Goal: Communication & Community: Answer question/provide support

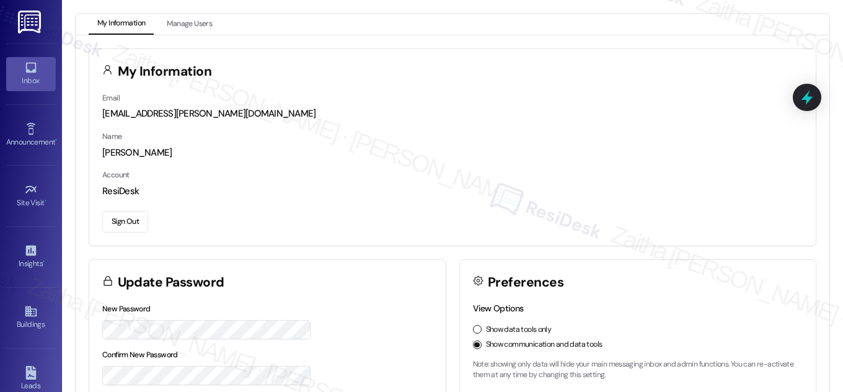
click at [36, 75] on div "Inbox" at bounding box center [31, 80] width 62 height 12
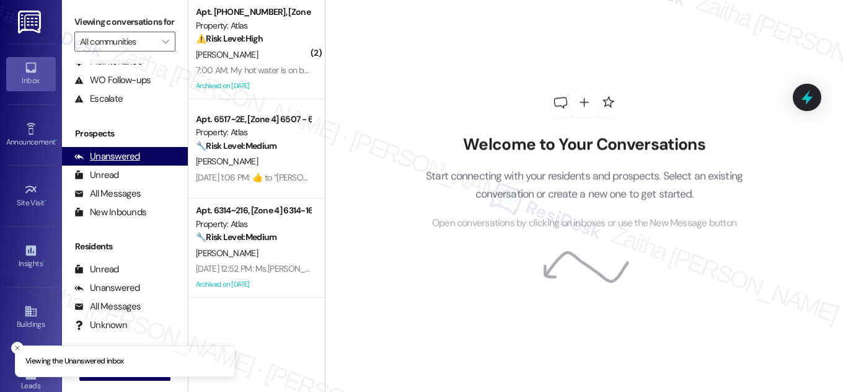
scroll to position [164, 0]
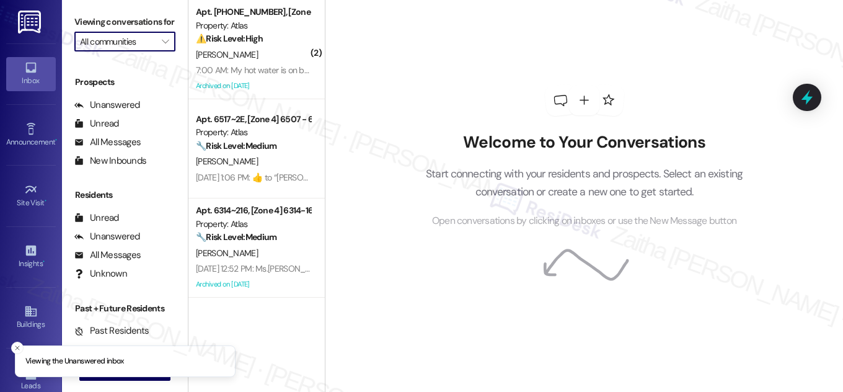
click at [105, 51] on input "All communities" at bounding box center [118, 42] width 76 height 20
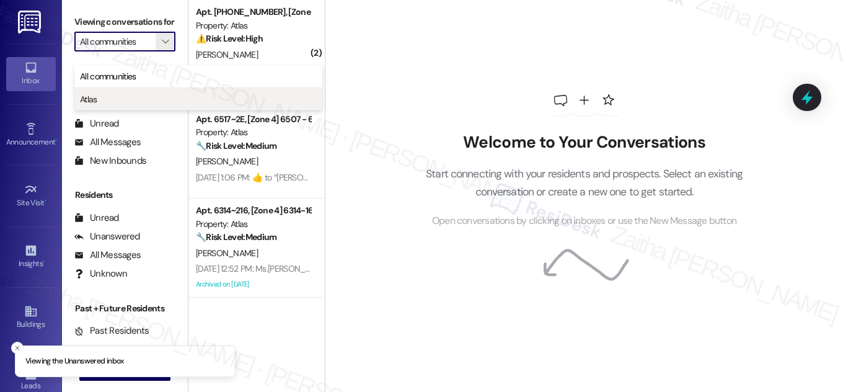
click at [112, 99] on span "Atlas" at bounding box center [198, 99] width 237 height 12
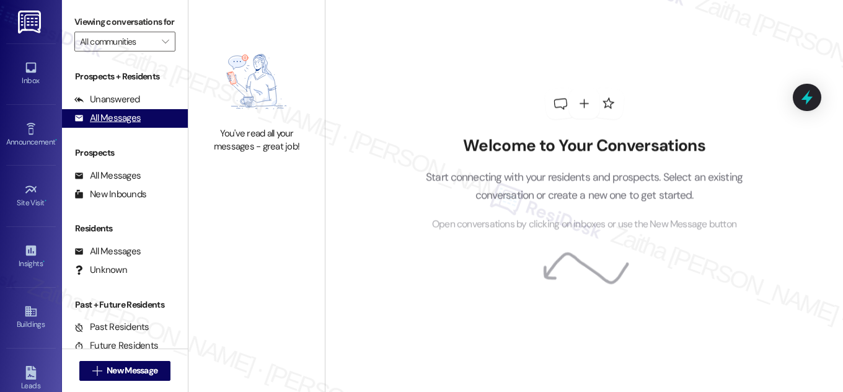
type input "Atlas"
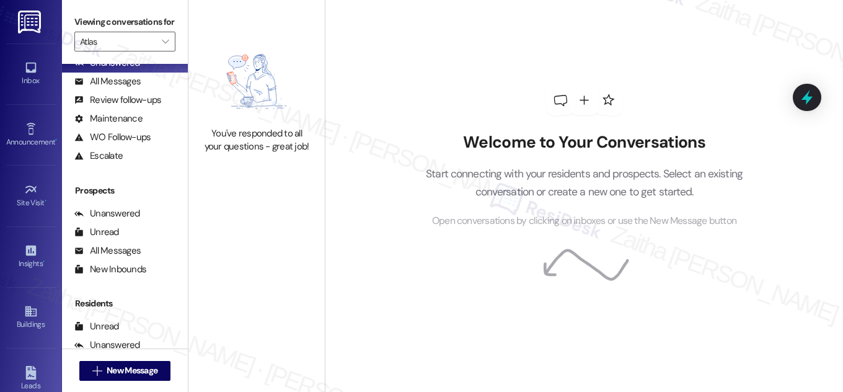
scroll to position [164, 0]
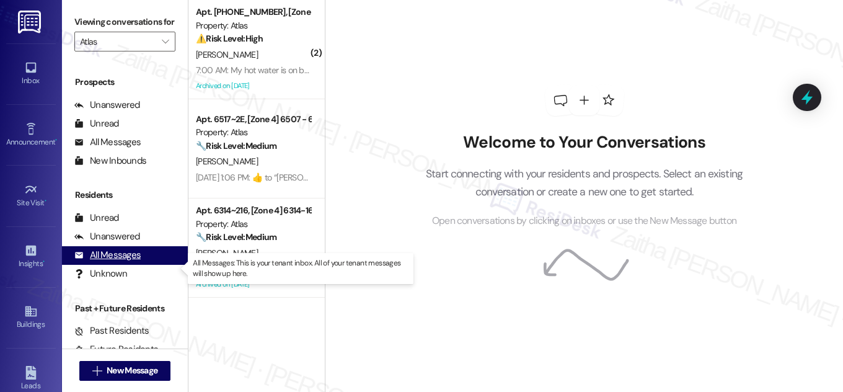
click at [129, 262] on div "All Messages" at bounding box center [107, 255] width 66 height 13
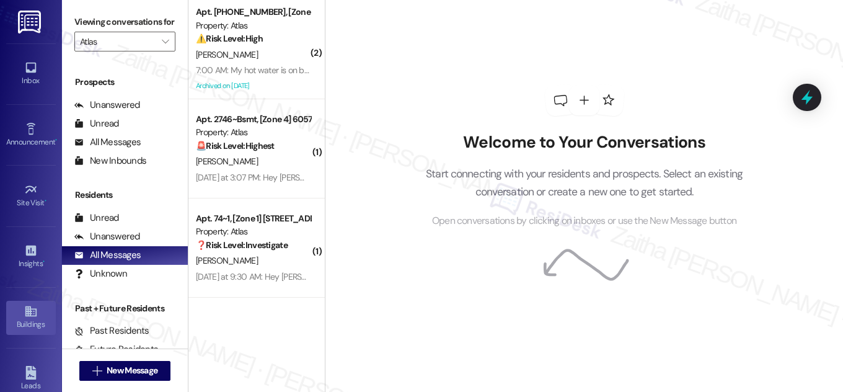
click at [24, 321] on div "Buildings" at bounding box center [31, 324] width 62 height 12
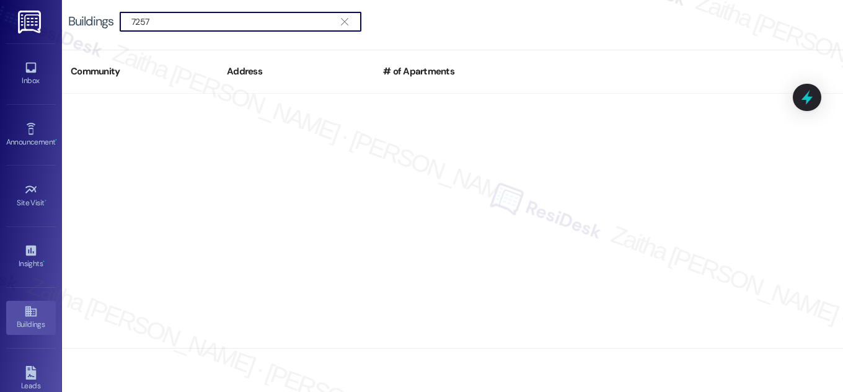
drag, startPoint x: 166, startPoint y: 22, endPoint x: 71, endPoint y: 6, distance: 96.8
click at [69, 6] on div "Buildings  7257 " at bounding box center [452, 21] width 781 height 43
drag, startPoint x: 170, startPoint y: 18, endPoint x: 50, endPoint y: 22, distance: 120.3
click at [50, 22] on div "Inbox Go to Inbox Announcement • Send A Text Announcement Site Visit • Go to Si…" at bounding box center [421, 196] width 843 height 392
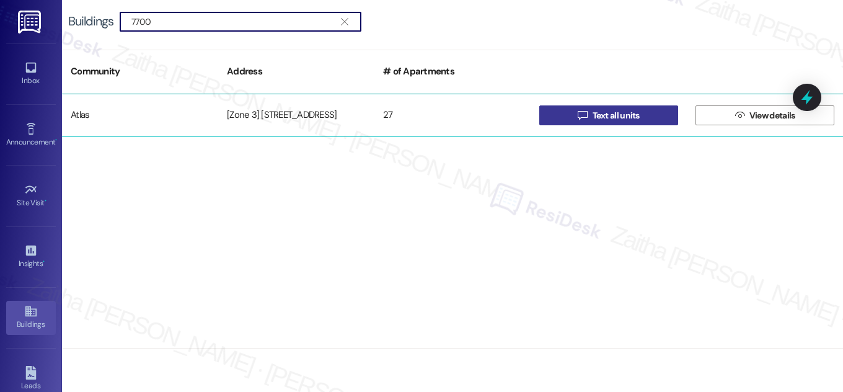
type input "7700"
click at [585, 117] on icon "" at bounding box center [582, 115] width 9 height 10
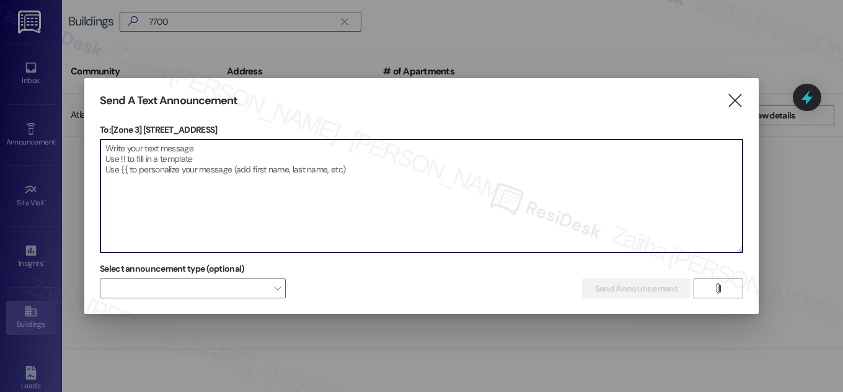
click at [234, 151] on textarea at bounding box center [421, 195] width 642 height 113
paste textarea "Hello {{first_name}}, Just a heads-up! Our routine pest control service will ta…"
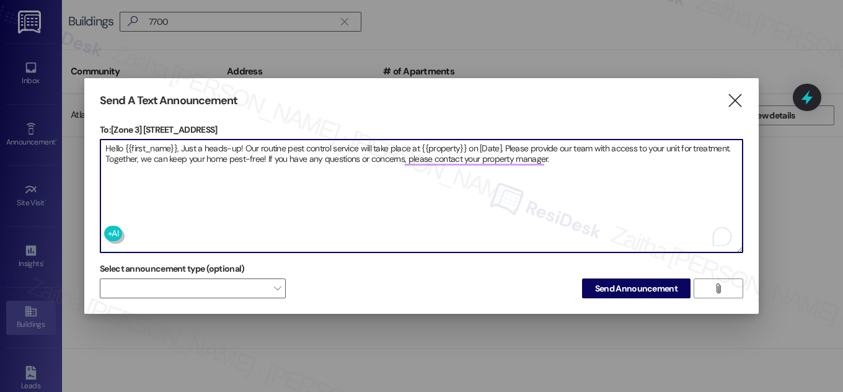
click at [435, 139] on textarea "Hello {{first_name}}, Just a heads-up! Our routine pest control service will ta…" at bounding box center [421, 195] width 642 height 113
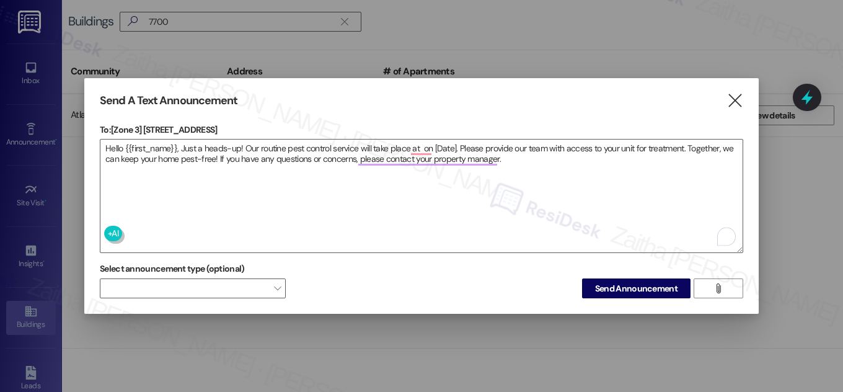
drag, startPoint x: 145, startPoint y: 122, endPoint x: 241, endPoint y: 122, distance: 96.1
click at [241, 123] on p "To: [Zone 3] 7700 S South Shore Drive" at bounding box center [422, 129] width 644 height 12
copy p "7700 S South Shore Drive"
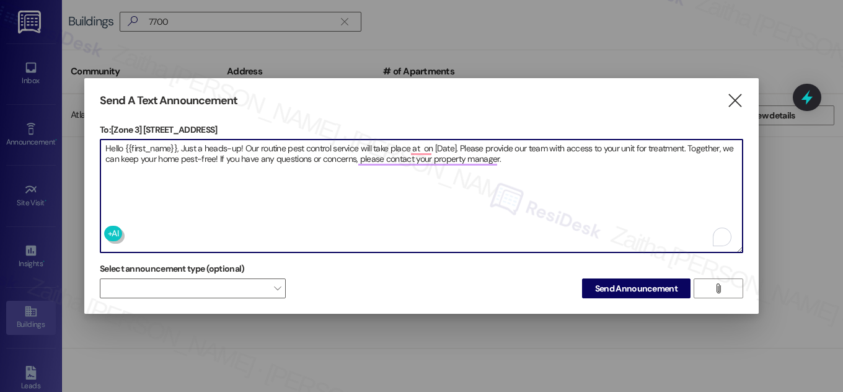
click at [418, 148] on textarea "Hello {{first_name}}, Just a heads-up! Our routine pest control service will ta…" at bounding box center [421, 195] width 642 height 113
paste textarea "7700 S South Shore Drive"
click at [537, 143] on textarea "Hello {{first_name}}, Just a heads-up! Our routine pest control service will ta…" at bounding box center [421, 195] width 642 height 113
type textarea "Hello {{first_name}}, Just a heads-up! Our routine pest control service will ta…"
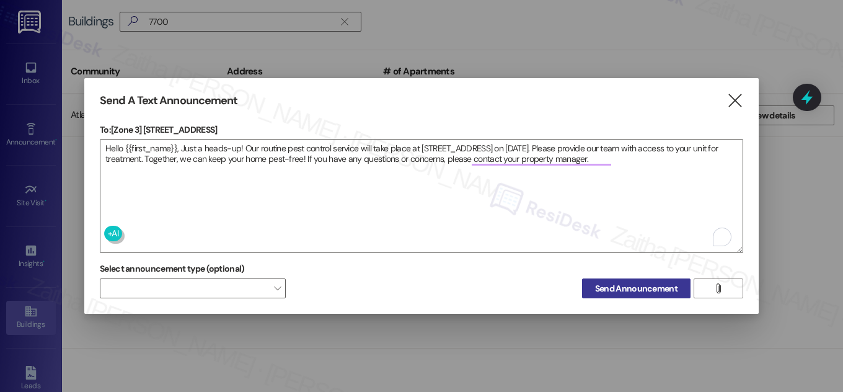
click at [655, 287] on span "Send Announcement" at bounding box center [636, 288] width 82 height 13
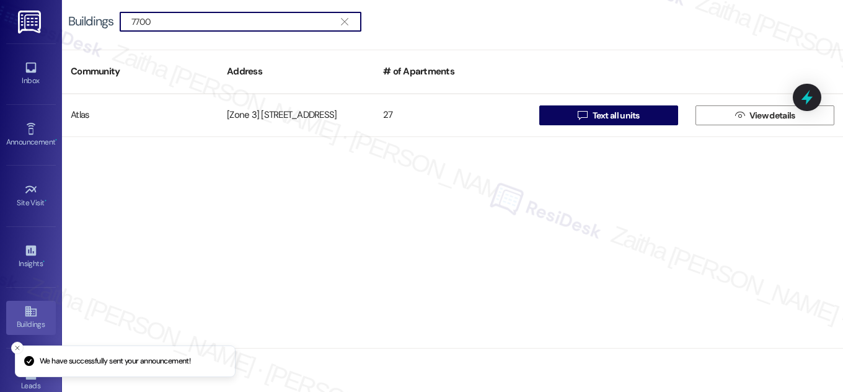
drag, startPoint x: 179, startPoint y: 20, endPoint x: 110, endPoint y: 25, distance: 69.0
click at [110, 25] on div "Buildings  7700 " at bounding box center [221, 22] width 306 height 20
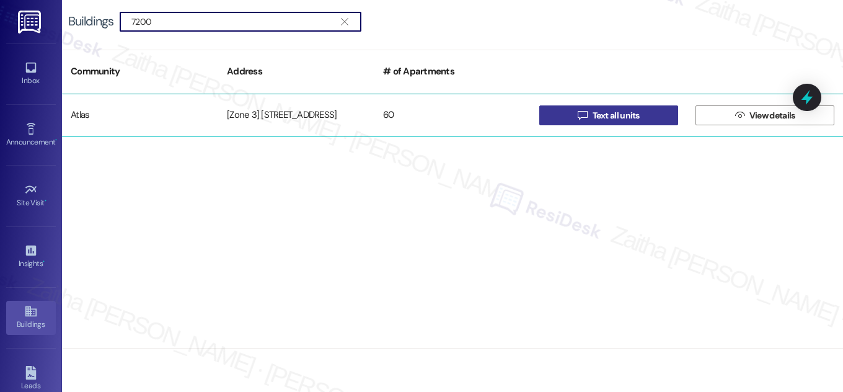
type input "7200"
click at [616, 109] on span "Text all units" at bounding box center [616, 115] width 47 height 13
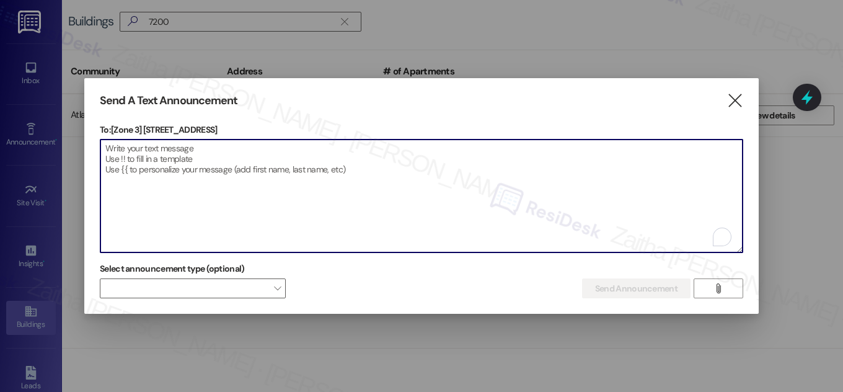
click at [235, 156] on textarea "To enrich screen reader interactions, please activate Accessibility in Grammarl…" at bounding box center [421, 195] width 642 height 113
paste textarea "Hello {{first_name}}, Just a heads-up! Our routine pest control service will ta…"
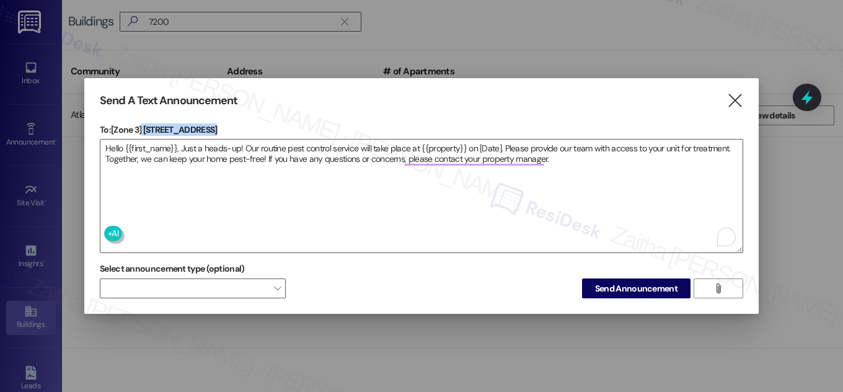
drag, startPoint x: 144, startPoint y: 123, endPoint x: 210, endPoint y: 122, distance: 65.7
click at [210, 123] on p "To: [Zone 3] 7200 S Coles Ave" at bounding box center [422, 129] width 644 height 12
copy p "7200 S Coles Ave"
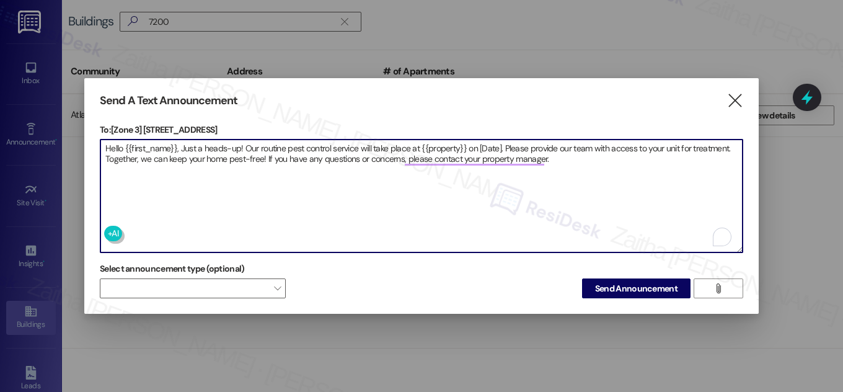
click at [440, 141] on textarea "Hello {{first_name}}, Just a heads-up! Our routine pest control service will ta…" at bounding box center [421, 195] width 642 height 113
paste textarea "7200 S Coles Ave"
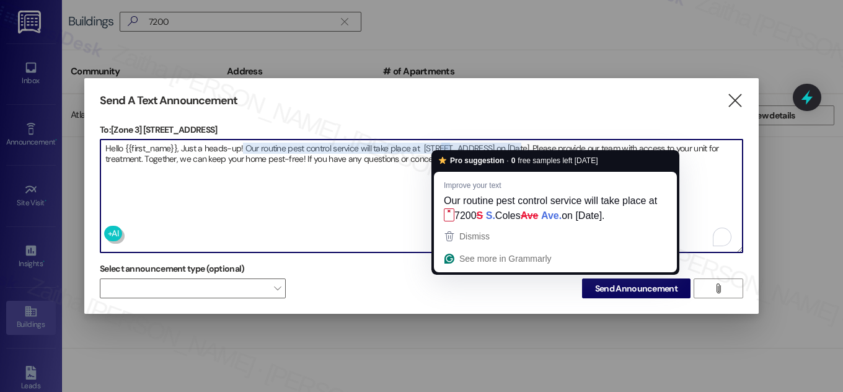
click at [507, 139] on textarea "Hello {{first_name}}, Just a heads-up! Our routine pest control service will ta…" at bounding box center [421, 195] width 642 height 113
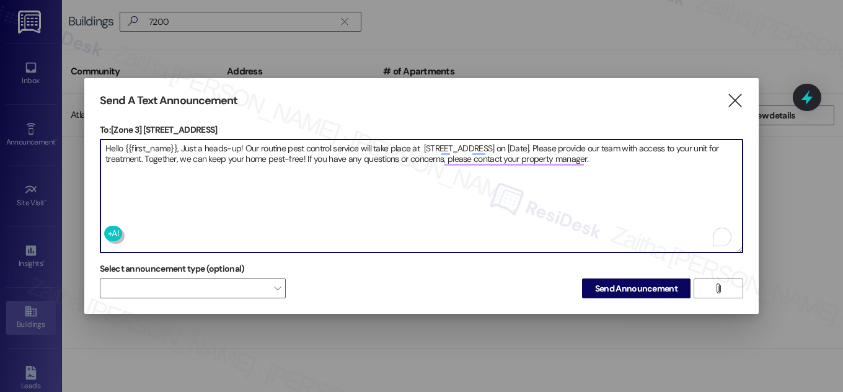
click at [507, 139] on textarea "Hello {{first_name}}, Just a heads-up! Our routine pest control service will ta…" at bounding box center [421, 195] width 642 height 113
type textarea "Hello {{first_name}}, Just a heads-up! Our routine pest control service will ta…"
click at [606, 284] on span "Send Announcement" at bounding box center [636, 288] width 82 height 13
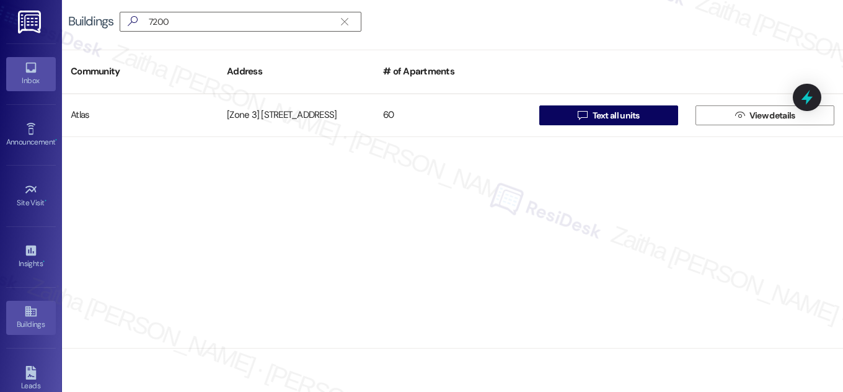
click at [41, 81] on div "Inbox" at bounding box center [31, 80] width 62 height 12
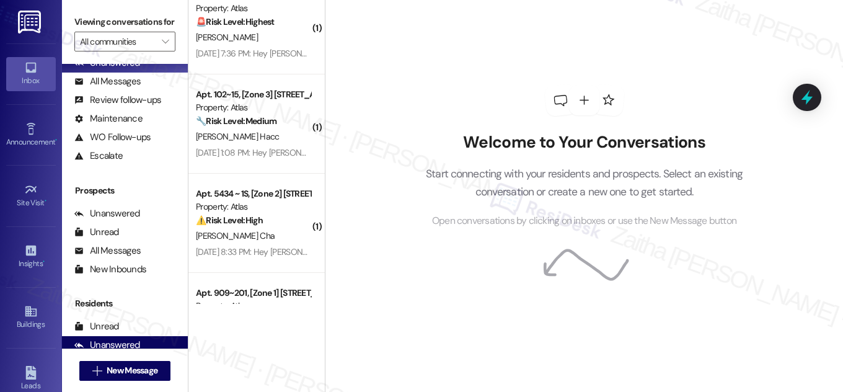
scroll to position [164, 0]
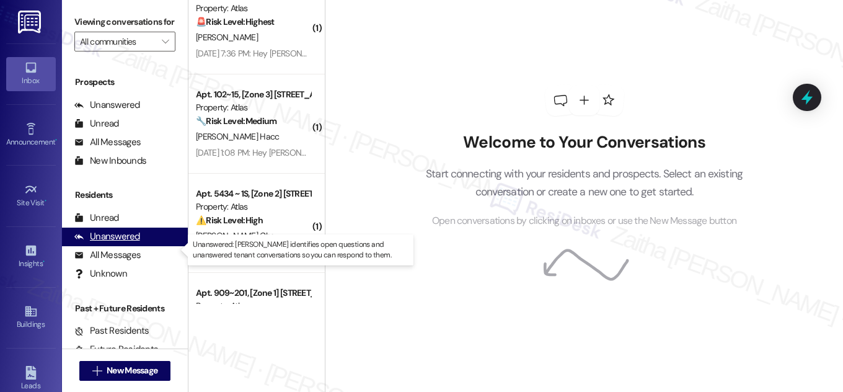
click at [123, 243] on div "Unanswered" at bounding box center [107, 236] width 66 height 13
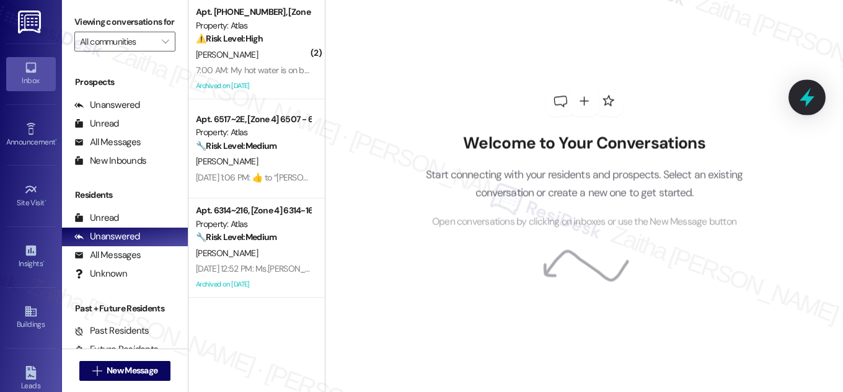
click at [804, 97] on icon at bounding box center [807, 97] width 15 height 19
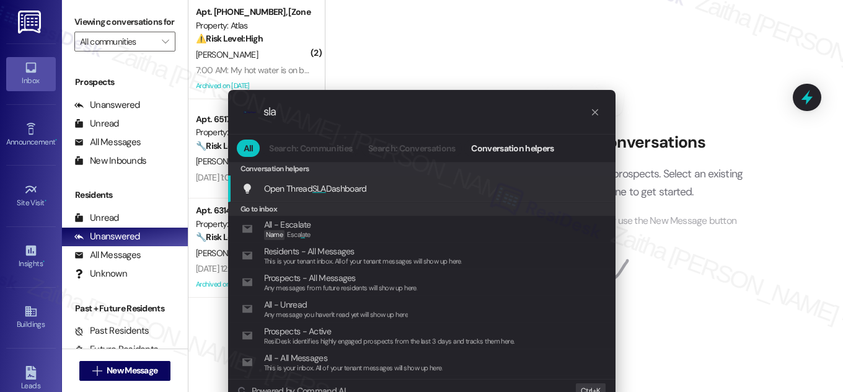
type input "sla"
click at [330, 183] on span "Open Thread SLA Dashboard" at bounding box center [315, 188] width 103 height 11
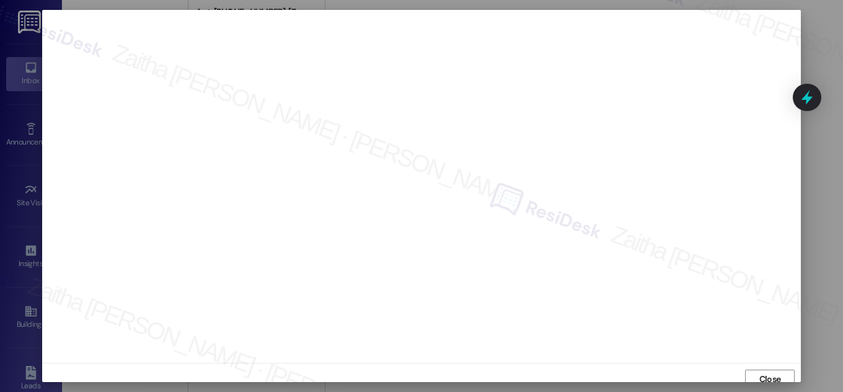
scroll to position [7, 0]
click at [766, 374] on span "Close" at bounding box center [770, 372] width 22 height 13
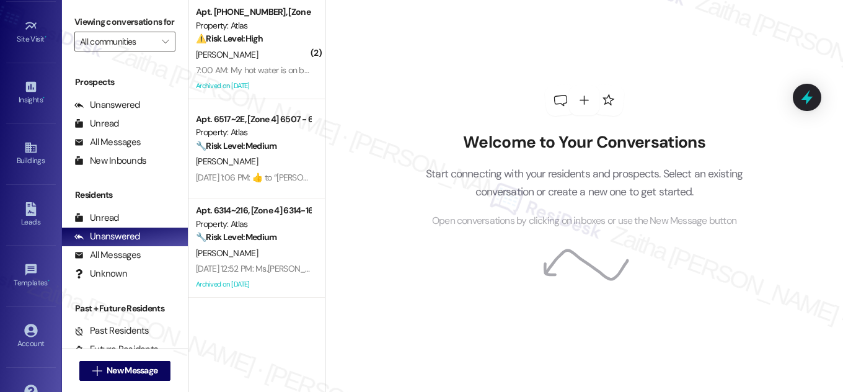
scroll to position [169, 0]
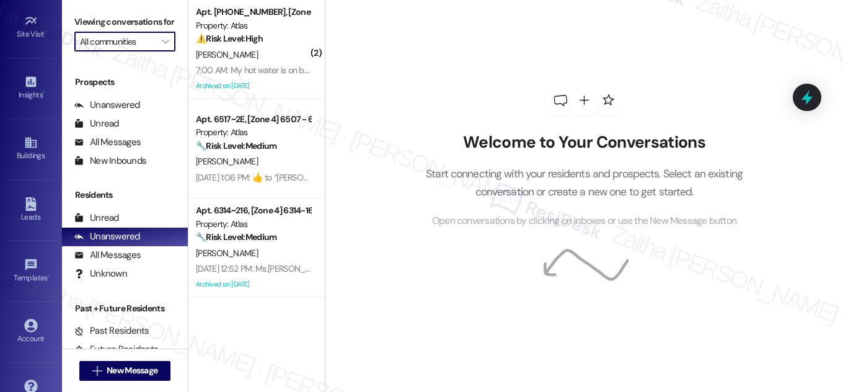
click at [130, 51] on input "All communities" at bounding box center [118, 42] width 76 height 20
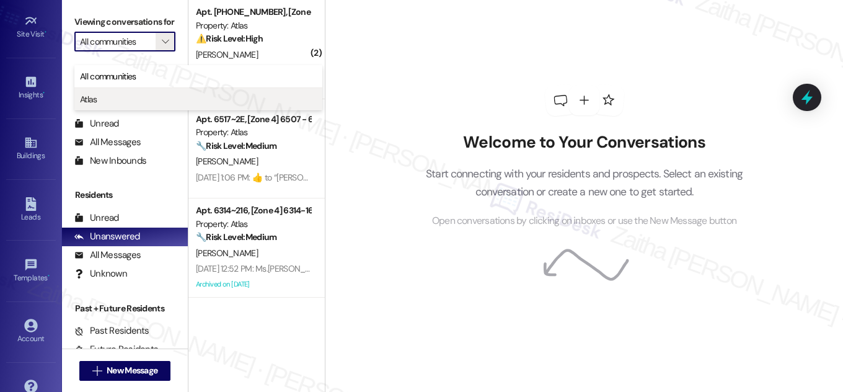
click at [105, 94] on span "Atlas" at bounding box center [198, 99] width 237 height 12
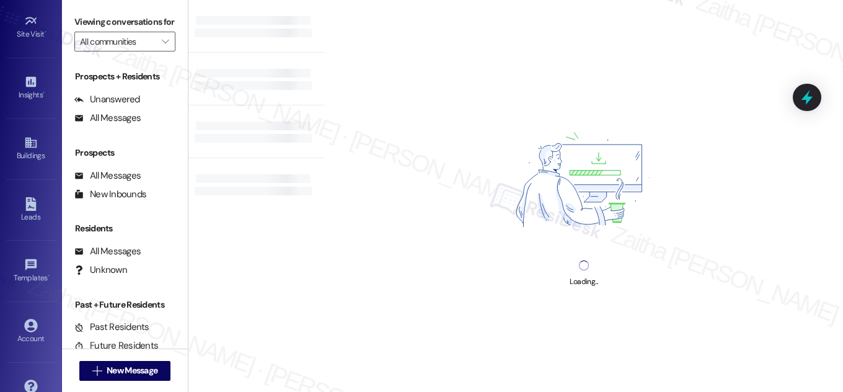
type input "Atlas"
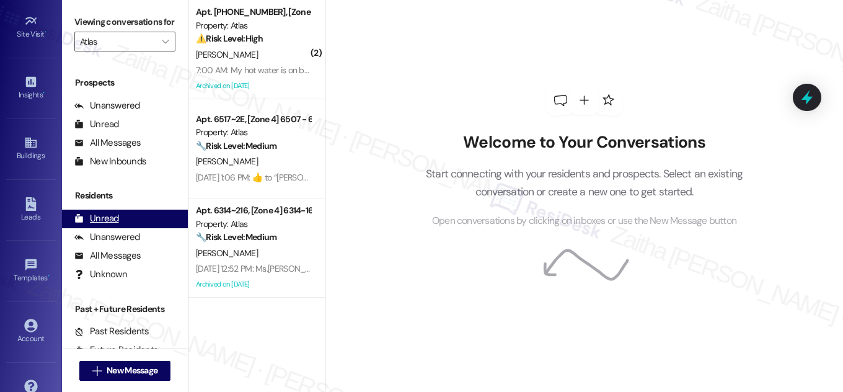
scroll to position [164, 0]
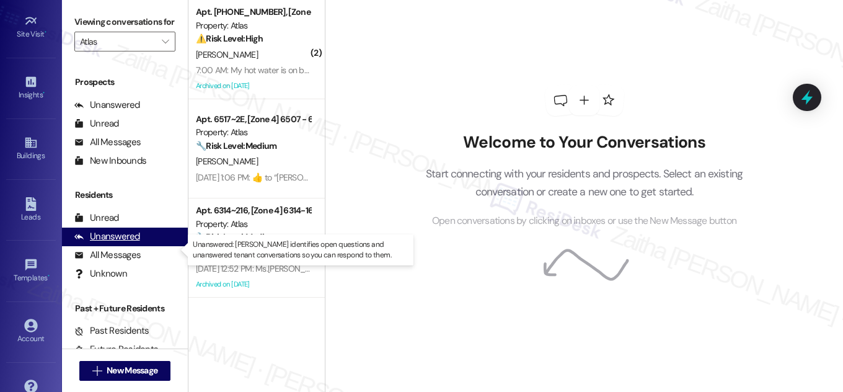
click at [120, 243] on div "Unanswered" at bounding box center [107, 236] width 66 height 13
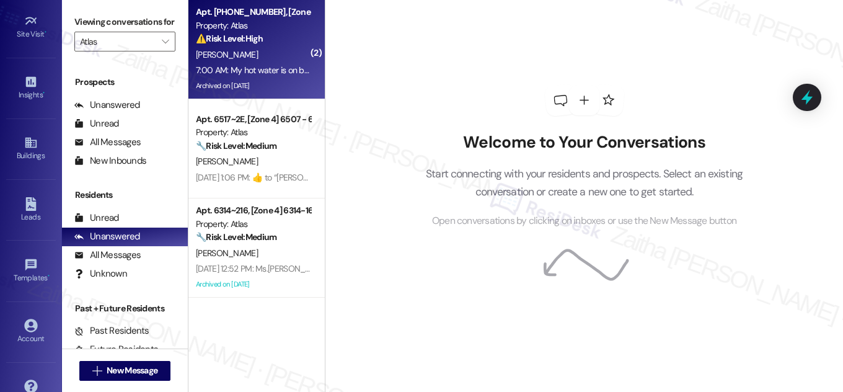
click at [268, 41] on div "⚠️ Risk Level: High The resident reports a building-wide hot water outage. Whil…" at bounding box center [253, 38] width 115 height 13
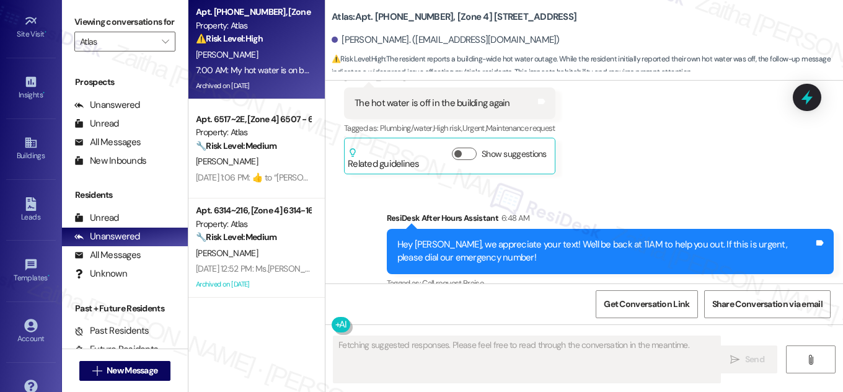
scroll to position [11430, 0]
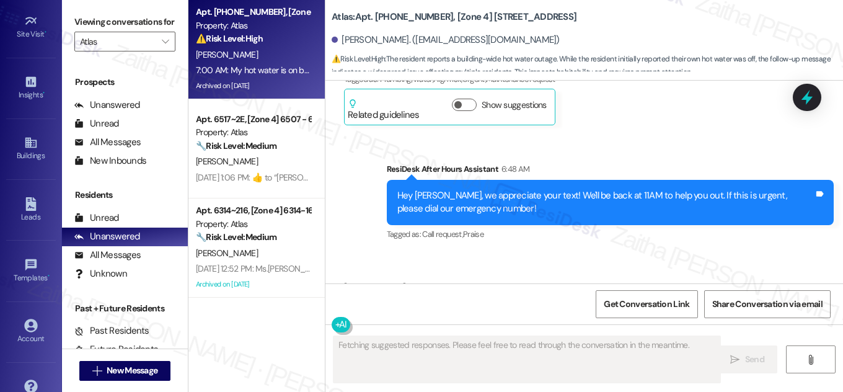
click at [588, 358] on button "Hide Suggestions" at bounding box center [592, 364] width 25 height 12
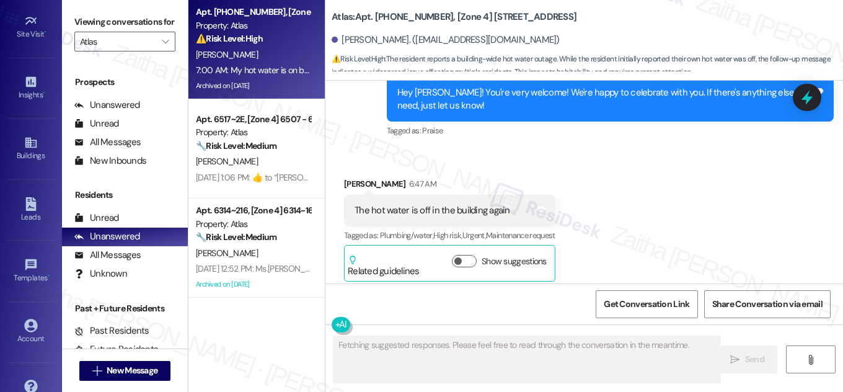
scroll to position [11465, 0]
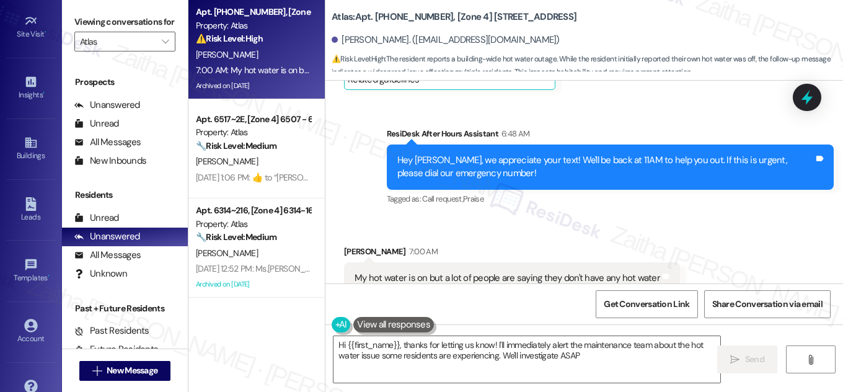
type textarea "Hi {{first_name}}, thanks for letting us know! I'll immediately alert the maint…"
drag, startPoint x: 339, startPoint y: 37, endPoint x: 394, endPoint y: 39, distance: 55.2
click at [394, 39] on div "Robert Adams. (robertadams19@gmail.com)" at bounding box center [446, 39] width 228 height 13
copy div "Robert Adams"
click at [712, 217] on div "Received via SMS Robert Adams 7:00 AM My hot water is on but a lot of people ar…" at bounding box center [584, 287] width 518 height 141
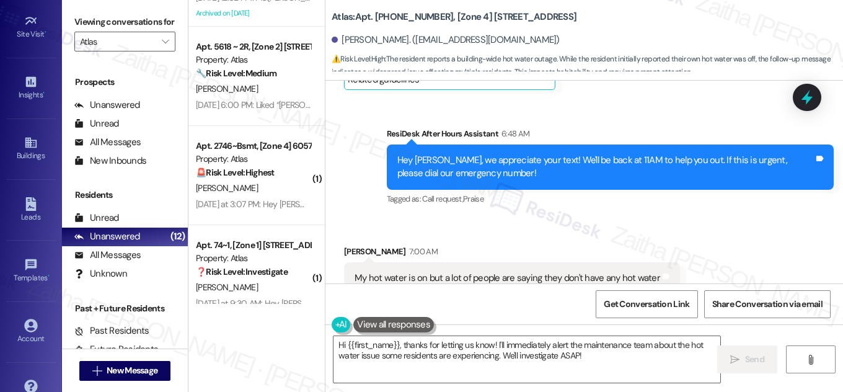
scroll to position [281, 0]
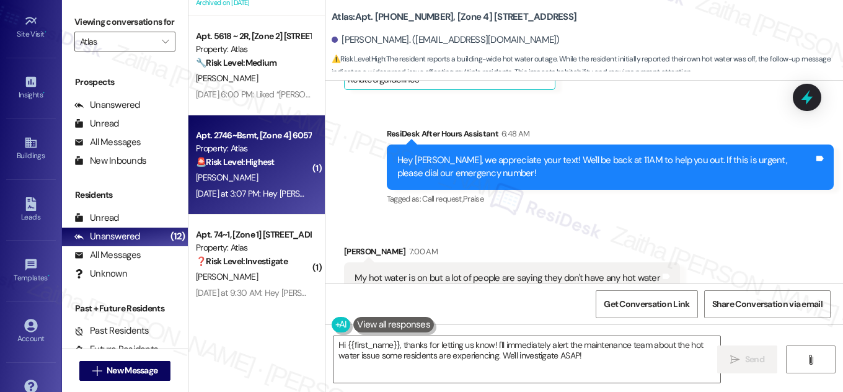
click at [271, 161] on strong "🚨 Risk Level: Highest" at bounding box center [235, 161] width 79 height 11
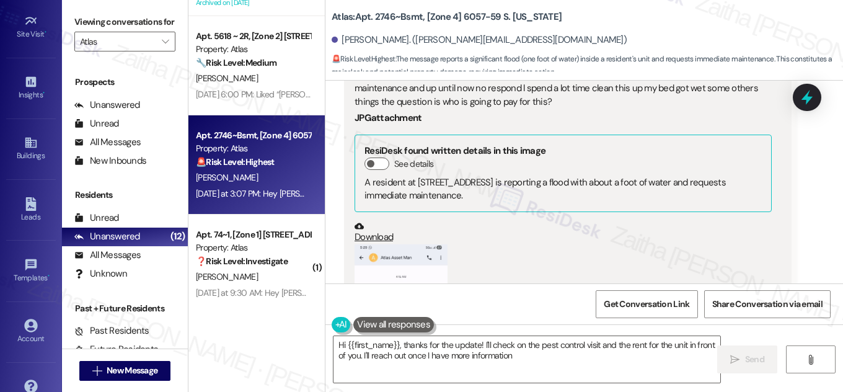
type textarea "Hi {{first_name}}, thanks for the update! I'll check on the pest control visit …"
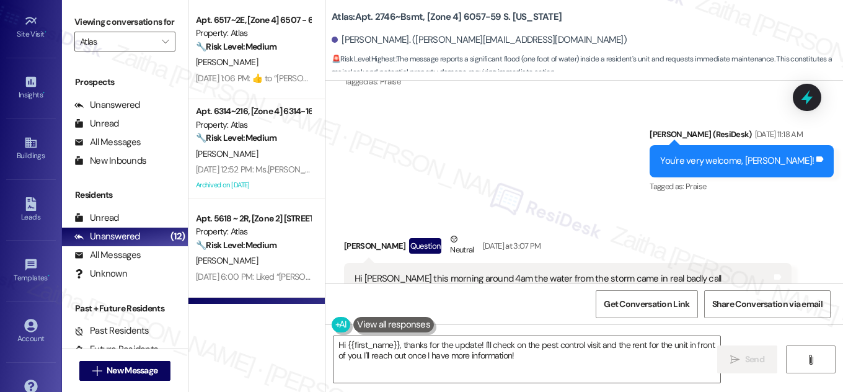
scroll to position [0, 0]
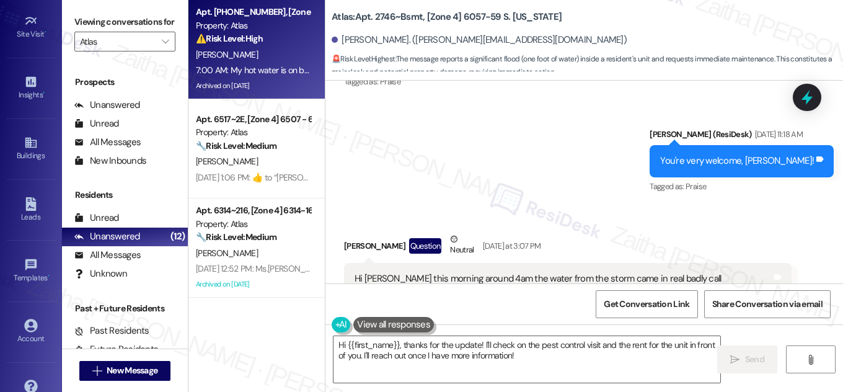
click at [268, 38] on div "⚠️ Risk Level: High The resident reports a building-wide hot water outage. Whil…" at bounding box center [253, 38] width 115 height 13
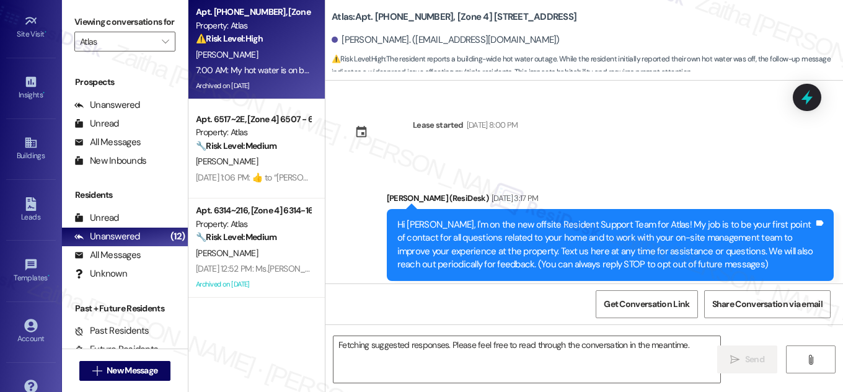
scroll to position [11621, 0]
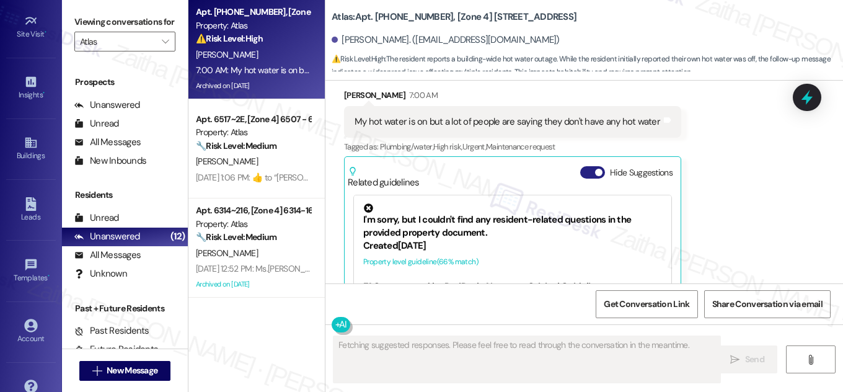
click at [588, 166] on button "Hide Suggestions" at bounding box center [592, 172] width 25 height 12
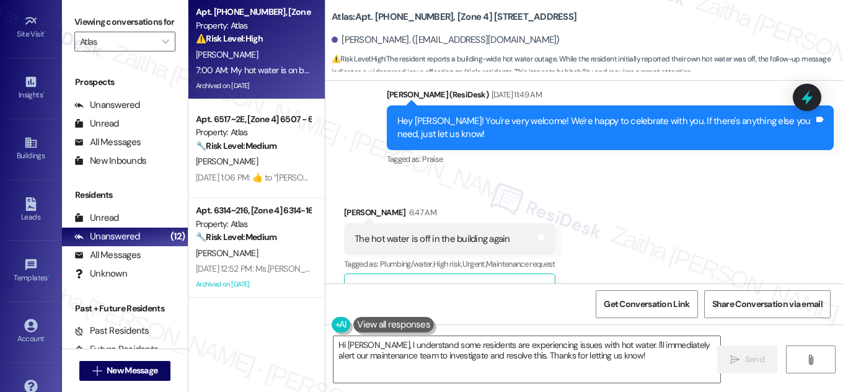
scroll to position [11239, 0]
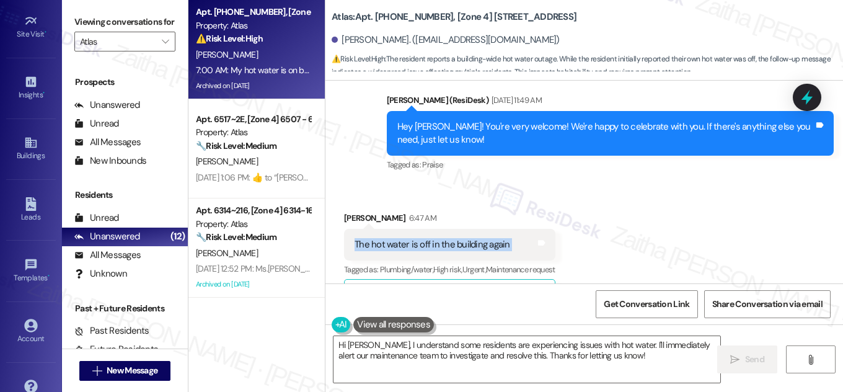
drag, startPoint x: 345, startPoint y: 169, endPoint x: 531, endPoint y: 169, distance: 185.4
click at [531, 229] on div "The hot water is off in the building again Tags and notes" at bounding box center [449, 245] width 211 height 32
copy div "The hot water is off in the building again Tags and notes"
click at [588, 184] on div "Received via SMS Robert Adams 6:47 AM The hot water is off in the building agai…" at bounding box center [584, 254] width 518 height 141
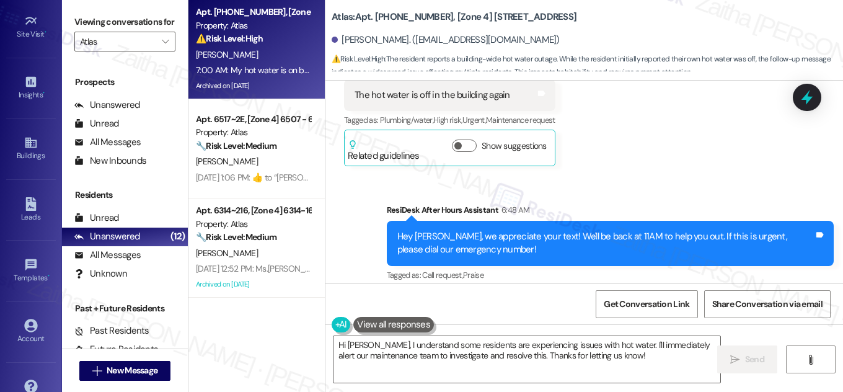
scroll to position [11465, 0]
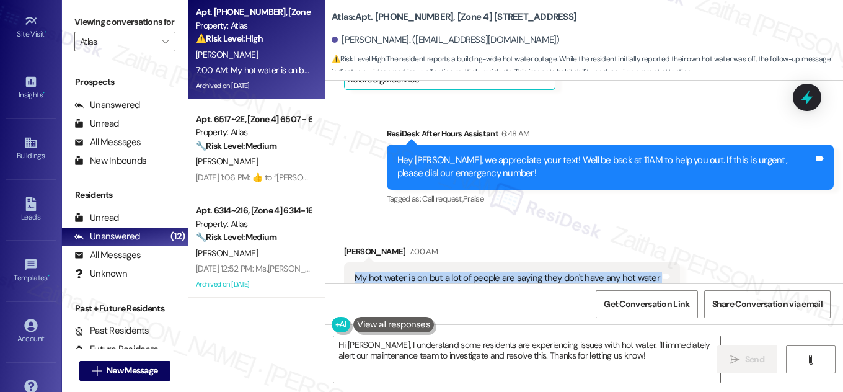
drag, startPoint x: 343, startPoint y: 199, endPoint x: 671, endPoint y: 198, distance: 327.3
click at [671, 262] on div "My hot water is on but a lot of people are saying they don't have any hot water…" at bounding box center [512, 278] width 336 height 32
copy div "My hot water is on but a lot of people are saying they don't have any hot water…"
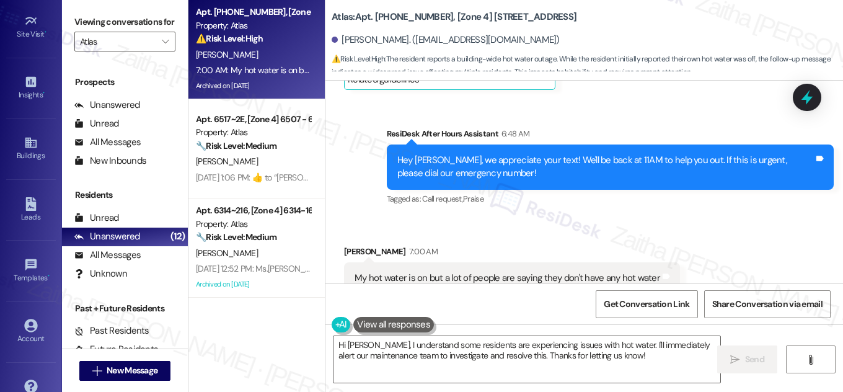
click at [552, 217] on div "Received via SMS Robert Adams 7:00 AM My hot water is on but a lot of people ar…" at bounding box center [584, 287] width 518 height 141
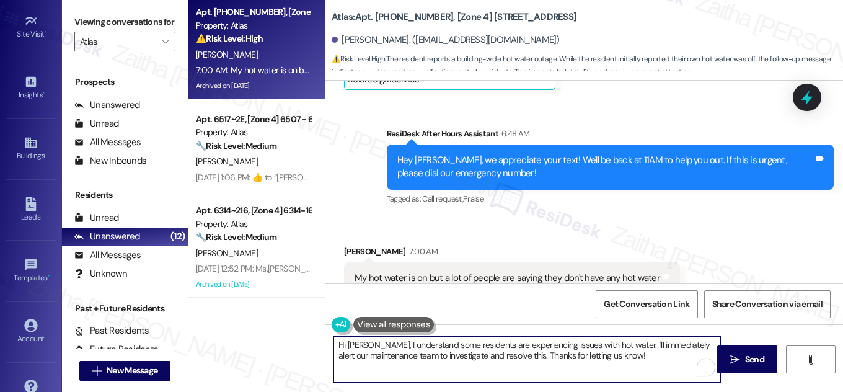
drag, startPoint x: 375, startPoint y: 343, endPoint x: 615, endPoint y: 353, distance: 240.2
click at [615, 353] on textarea "Hi Robert, I understand some residents are experiencing issues with hot water. …" at bounding box center [527, 359] width 387 height 46
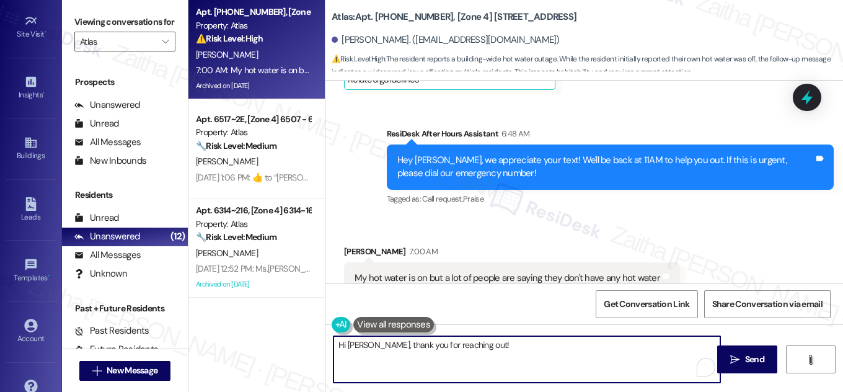
paste textarea "I’m glad to hear your hot water is working, but I understand the concern if oth…"
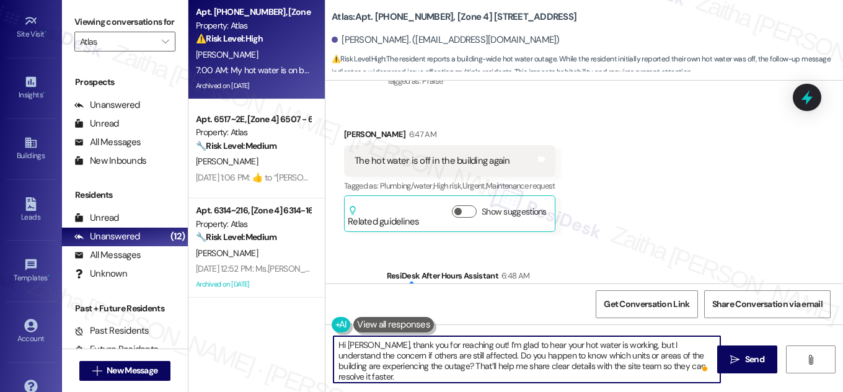
scroll to position [11296, 0]
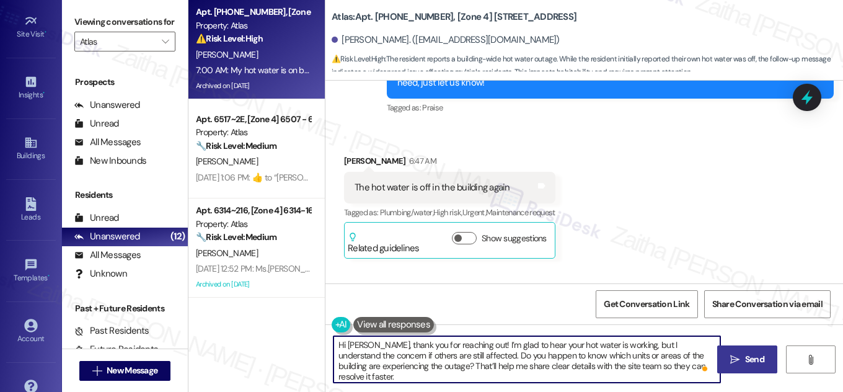
type textarea "Hi Robert, thank you for reaching out! I’m glad to hear your hot water is worki…"
click at [756, 355] on span "Send" at bounding box center [754, 359] width 19 height 13
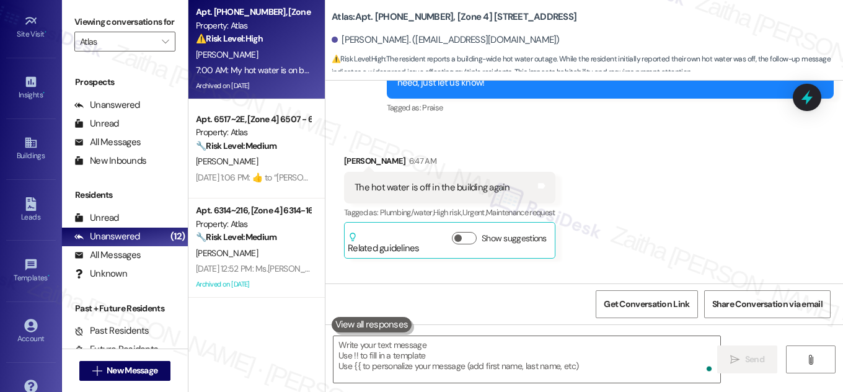
scroll to position [11464, 0]
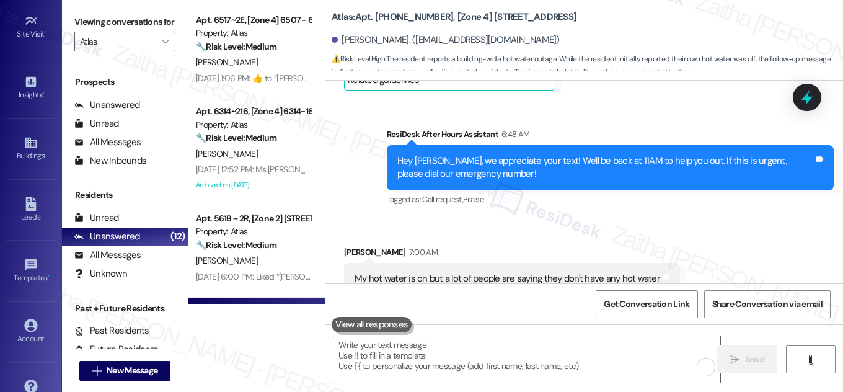
drag, startPoint x: 813, startPoint y: 95, endPoint x: 603, endPoint y: 73, distance: 211.4
click at [812, 96] on icon at bounding box center [807, 97] width 16 height 16
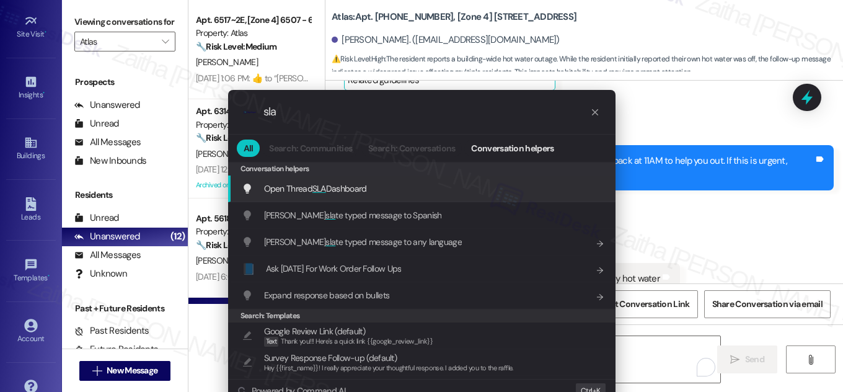
type input "sla"
click at [335, 191] on span "Open Thread SLA Dashboard" at bounding box center [315, 188] width 103 height 11
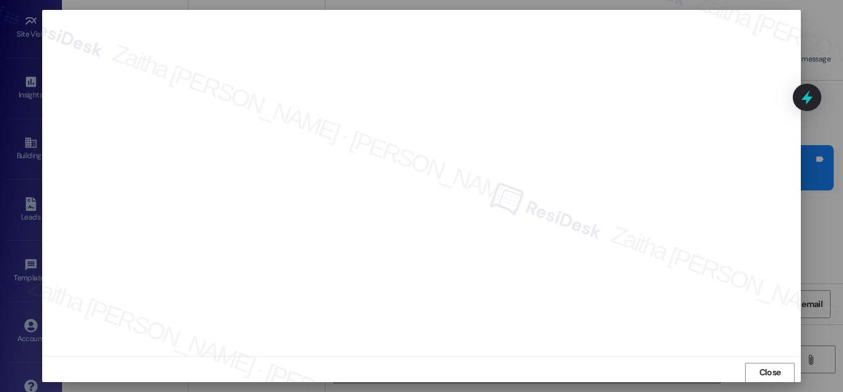
scroll to position [13, 0]
click at [760, 361] on span "Close" at bounding box center [770, 366] width 22 height 13
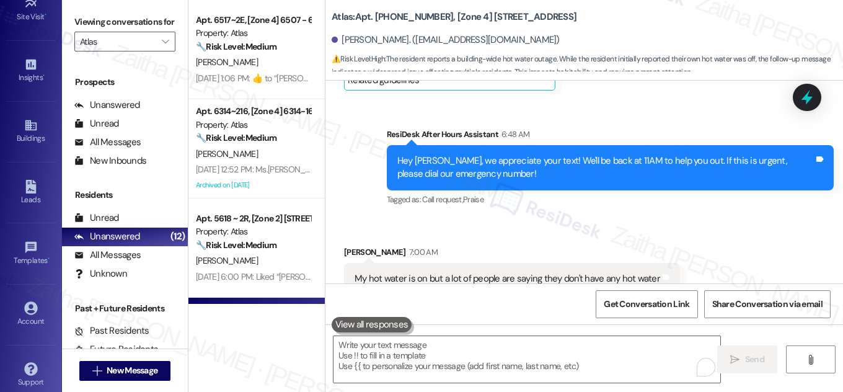
scroll to position [195, 0]
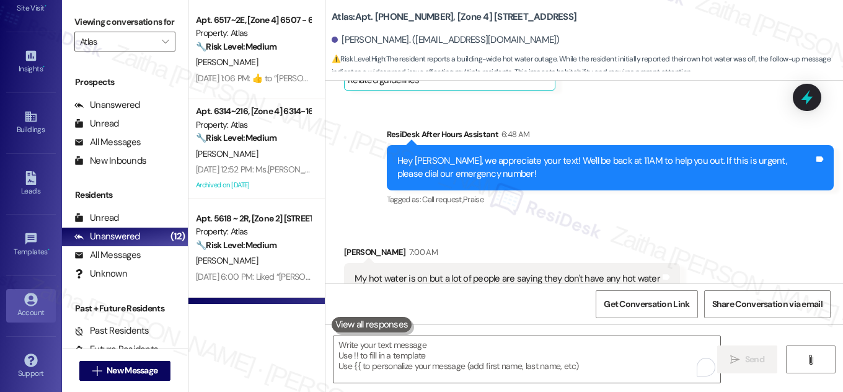
click at [31, 306] on div "Account" at bounding box center [31, 312] width 62 height 12
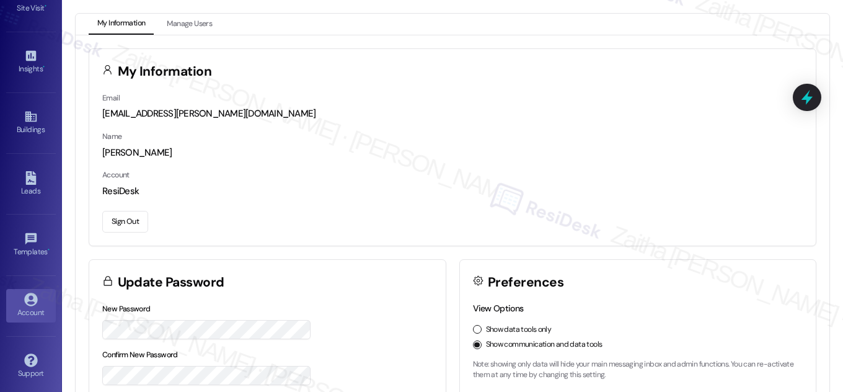
click at [130, 220] on button "Sign Out" at bounding box center [125, 222] width 46 height 22
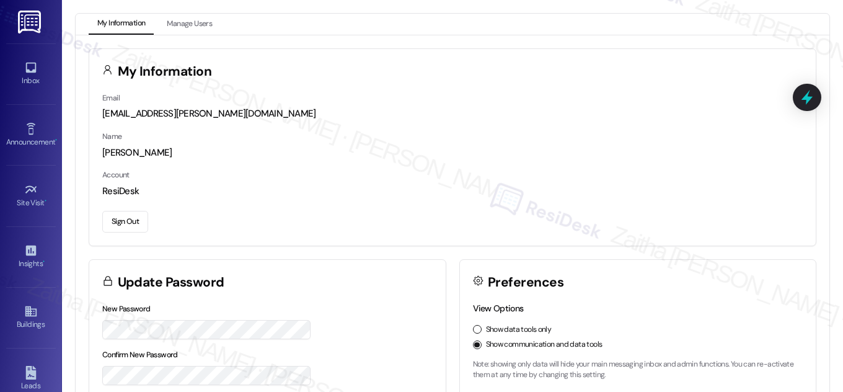
click at [561, 149] on div "[PERSON_NAME]" at bounding box center [452, 152] width 701 height 13
click at [31, 74] on div "Inbox" at bounding box center [31, 80] width 62 height 12
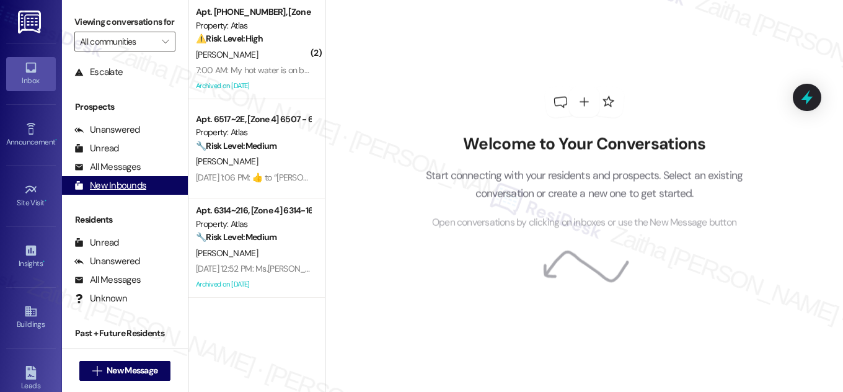
scroll to position [164, 0]
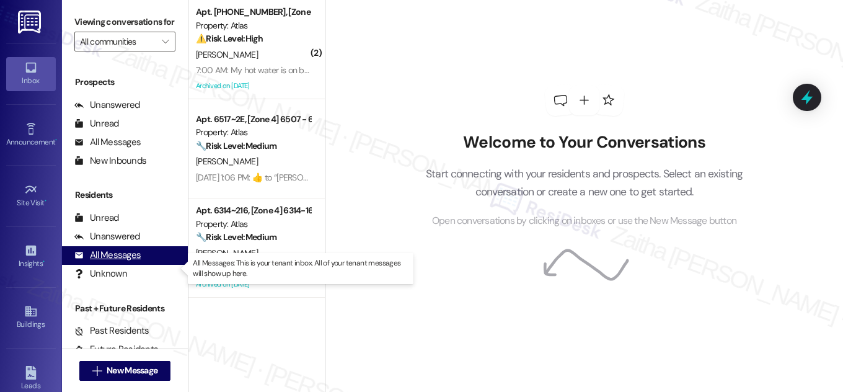
click at [110, 262] on div "All Messages" at bounding box center [107, 255] width 66 height 13
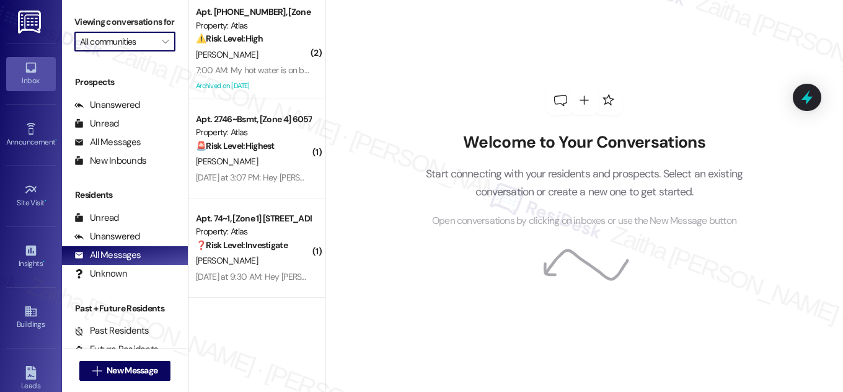
click at [136, 51] on input "All communities" at bounding box center [118, 42] width 76 height 20
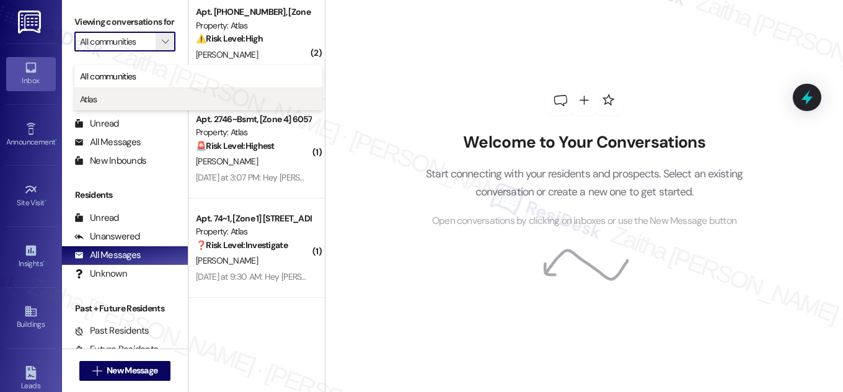
click at [120, 99] on span "Atlas" at bounding box center [198, 99] width 237 height 12
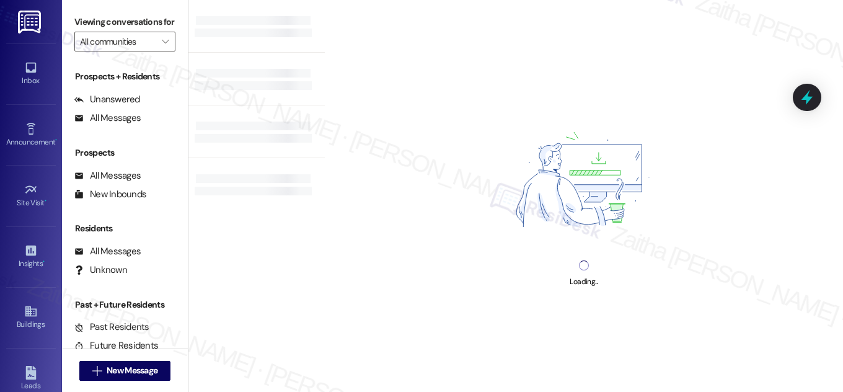
type input "Atlas"
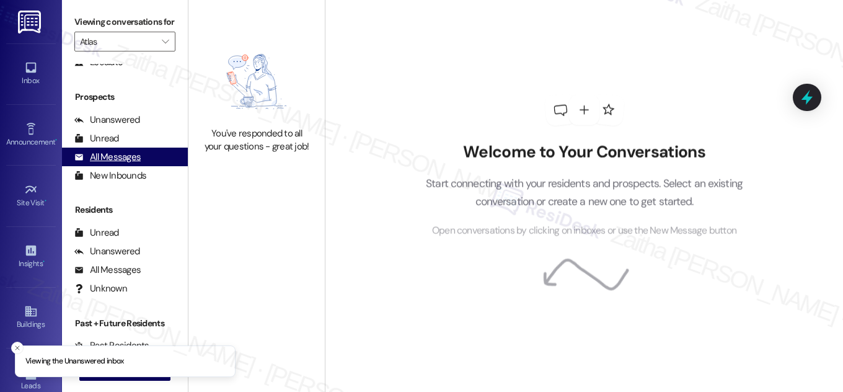
scroll to position [164, 0]
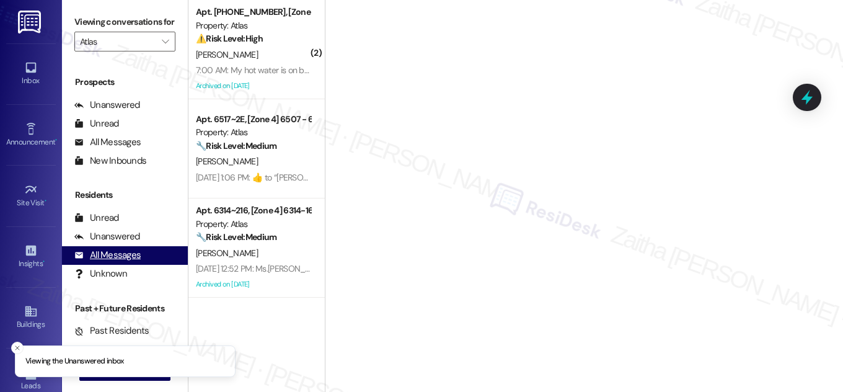
click at [117, 262] on div "All Messages" at bounding box center [107, 255] width 66 height 13
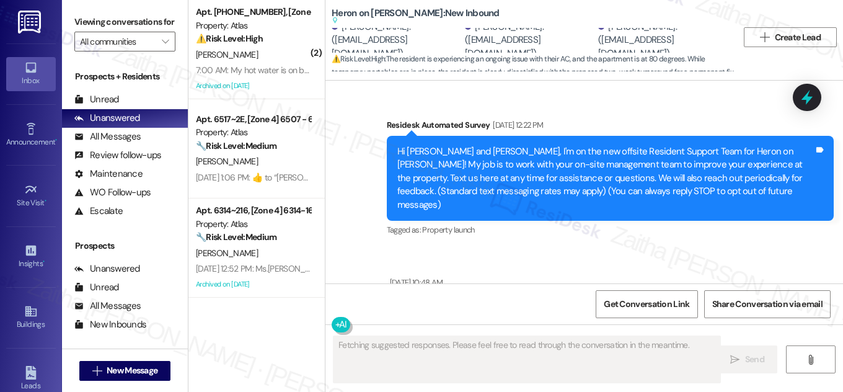
scroll to position [12192, 0]
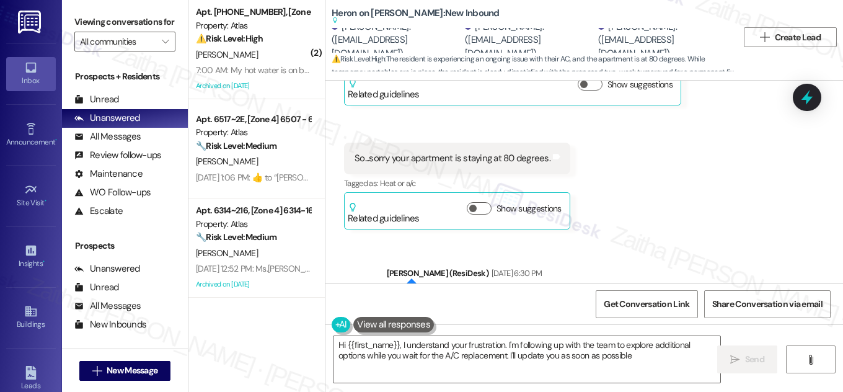
type textarea "Hi {{first_name}}, I understand your frustration. I'm following up with the tea…"
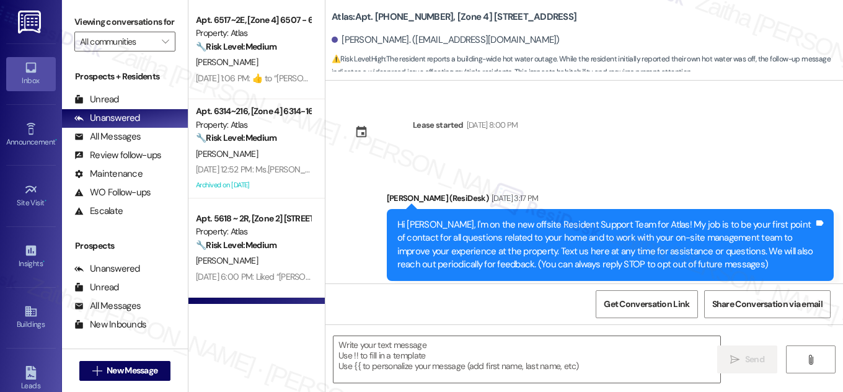
scroll to position [11753, 0]
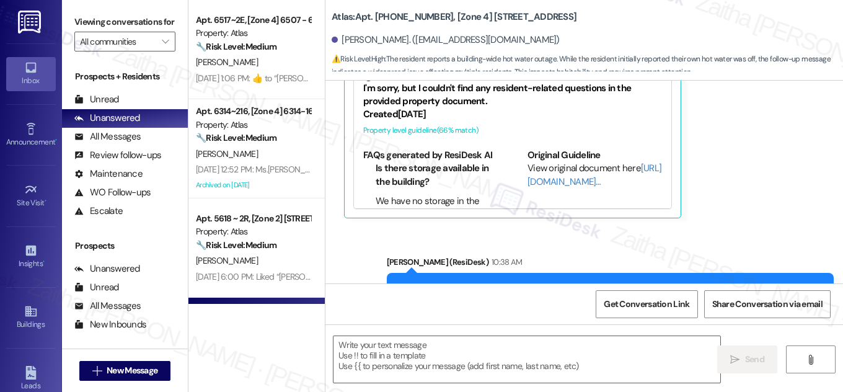
type textarea "Fetching suggested responses. Please feel free to read through the conversation…"
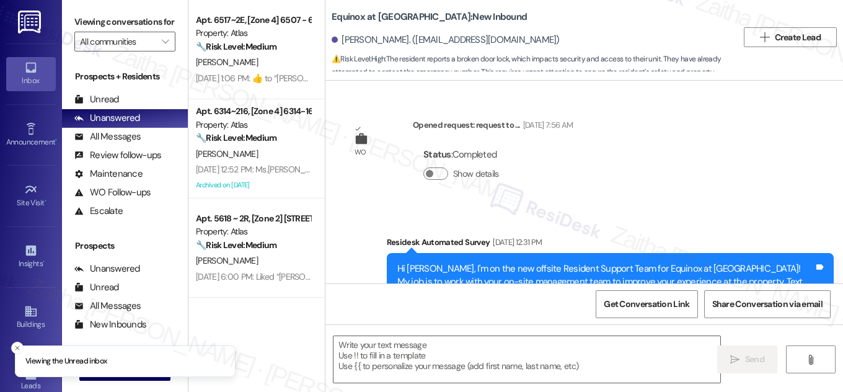
scroll to position [4709, 0]
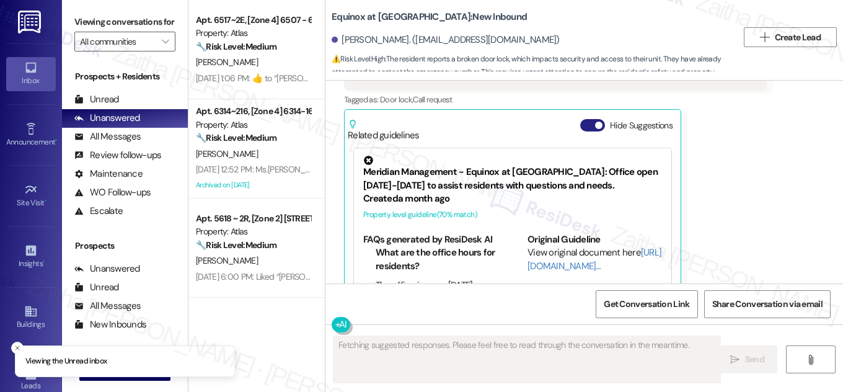
click at [580, 119] on button "Hide Suggestions" at bounding box center [592, 125] width 25 height 12
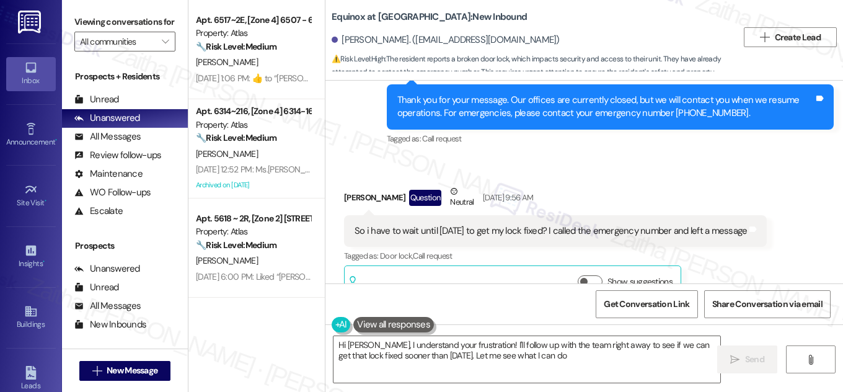
type textarea "Hi Cameron, I understand your frustration! I'll follow up with the team right a…"
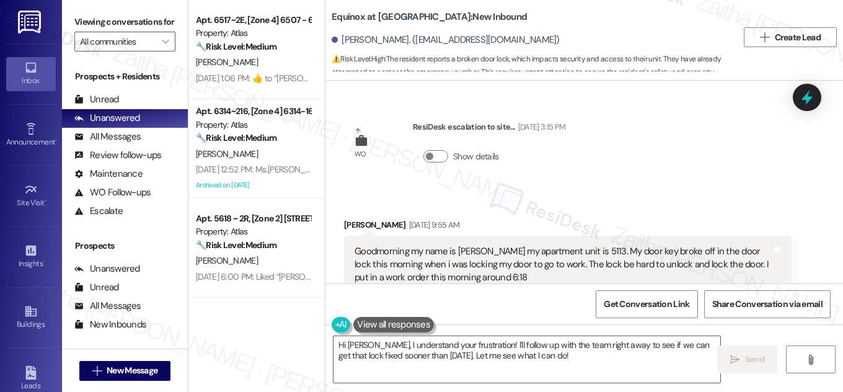
scroll to position [4215, 0]
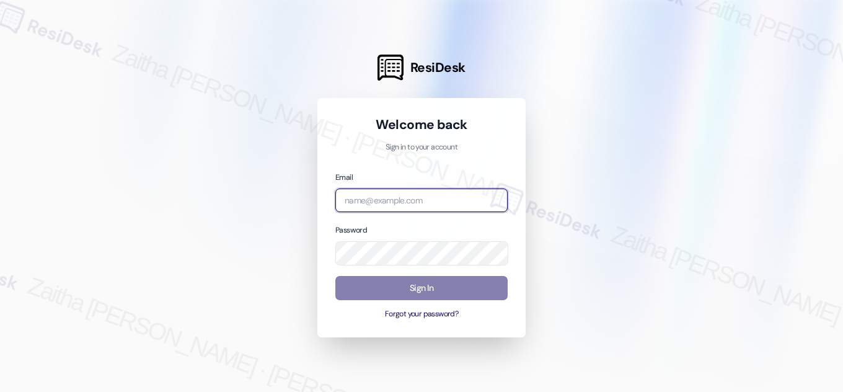
click at [416, 201] on input "email" at bounding box center [421, 200] width 172 height 24
type input "automated-surveys-meridian_management-zaitha.mae.[PERSON_NAME]@meridian_[DOMAIN…"
